Goal: Task Accomplishment & Management: Manage account settings

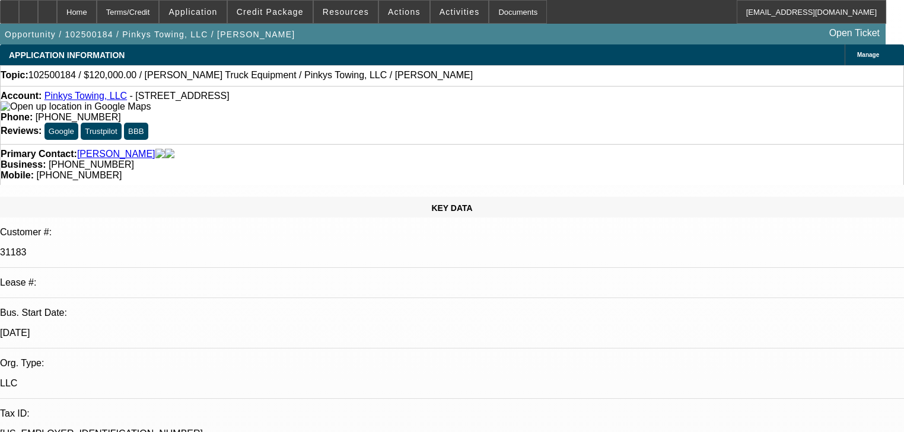
select select "0"
select select "2"
select select "0.1"
select select "4"
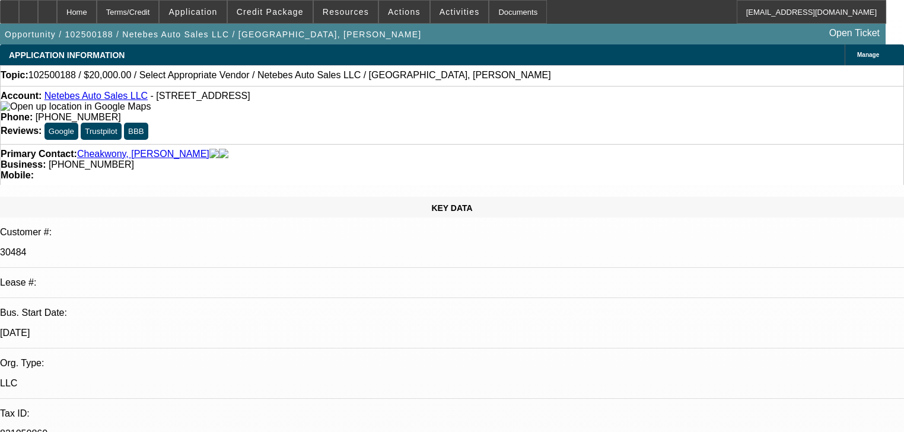
select select "0"
select select "2"
select select "0.1"
select select "4"
